Goal: Navigation & Orientation: Find specific page/section

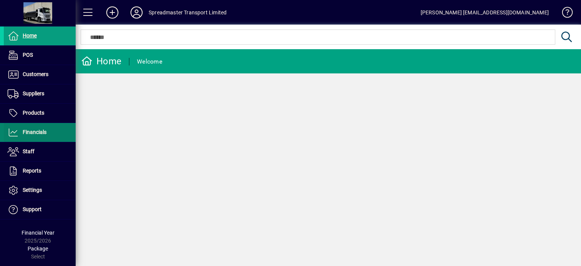
click at [46, 132] on span "Financials" at bounding box center [35, 132] width 24 height 6
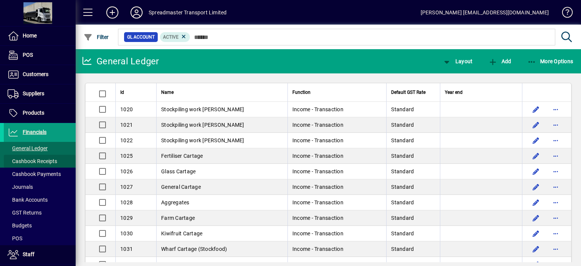
click at [45, 160] on span "Cashbook Receipts" at bounding box center [33, 161] width 50 height 6
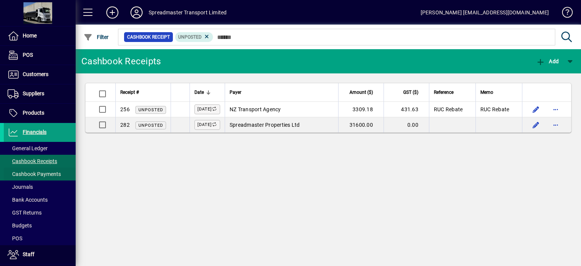
click at [46, 172] on span "Cashbook Payments" at bounding box center [34, 174] width 53 height 6
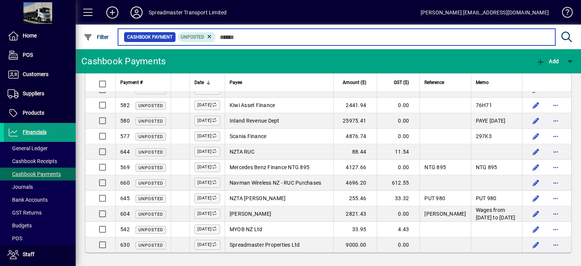
scroll to position [882, 0]
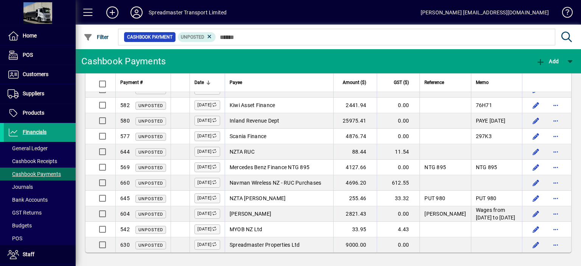
click at [137, 11] on icon at bounding box center [136, 12] width 15 height 12
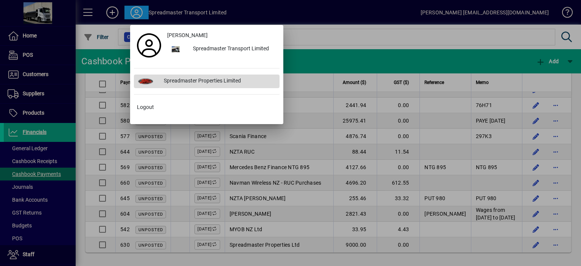
click at [176, 79] on div "Spreadmaster Properties Limited" at bounding box center [219, 81] width 122 height 14
